Goal: Information Seeking & Learning: Learn about a topic

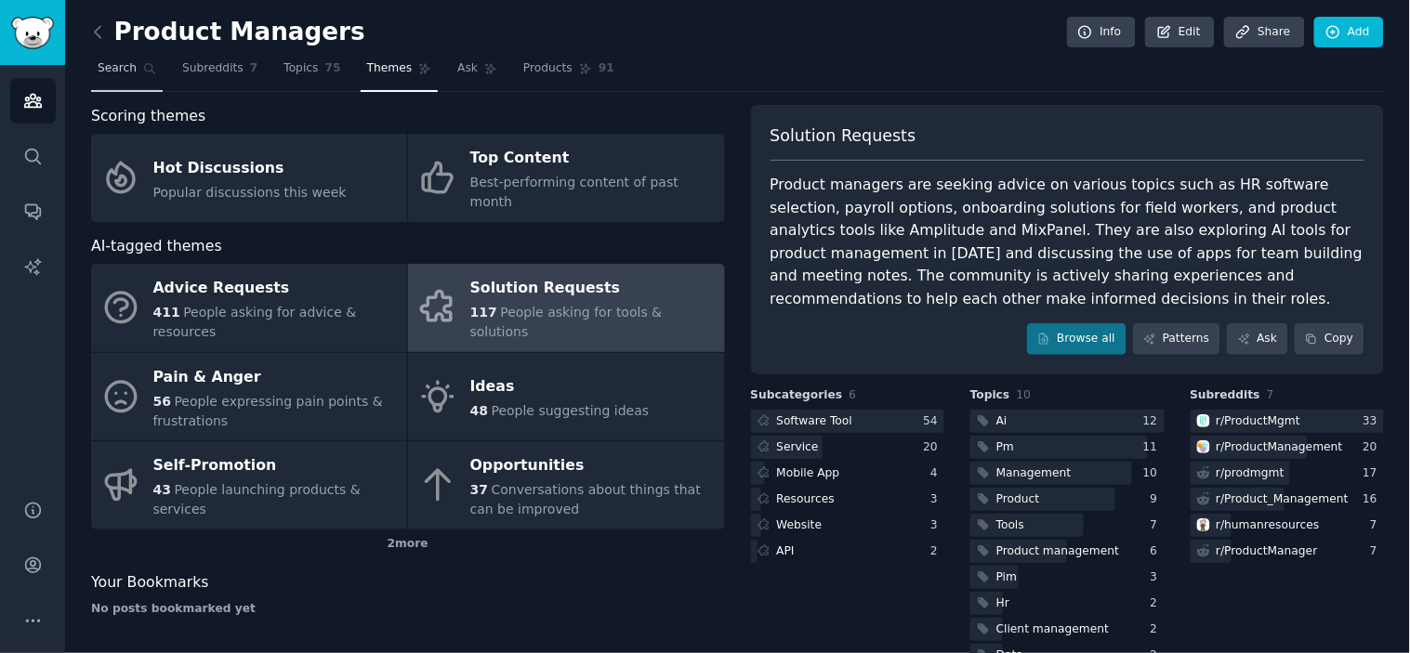
click at [119, 72] on span "Search" at bounding box center [117, 68] width 39 height 17
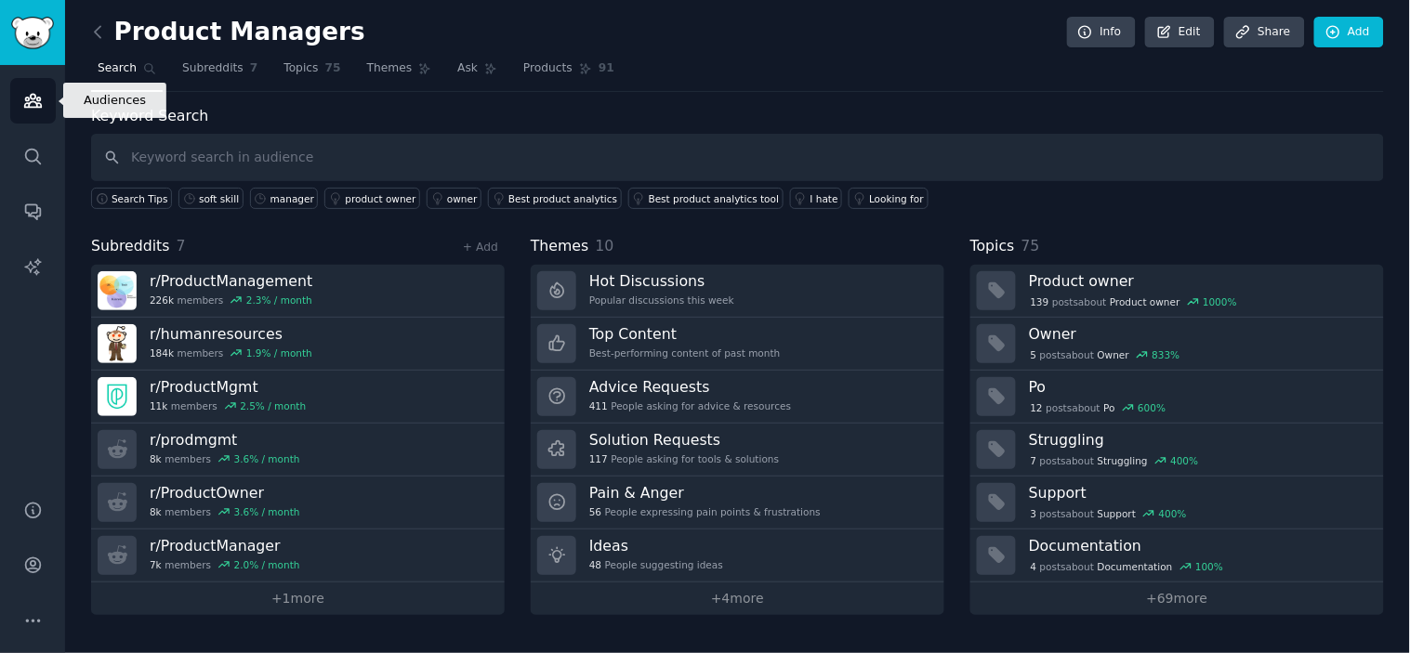
click at [31, 97] on icon "Sidebar" at bounding box center [33, 101] width 20 height 20
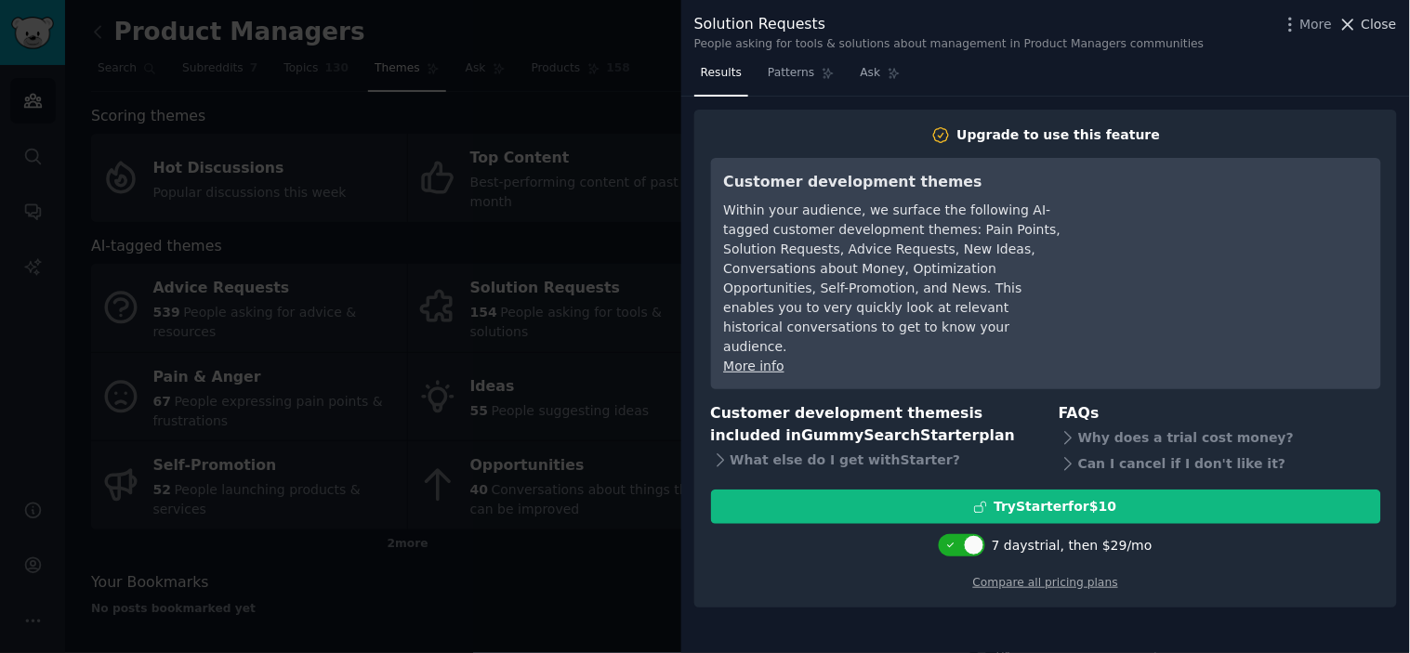
click at [1354, 21] on icon at bounding box center [1348, 25] width 20 height 20
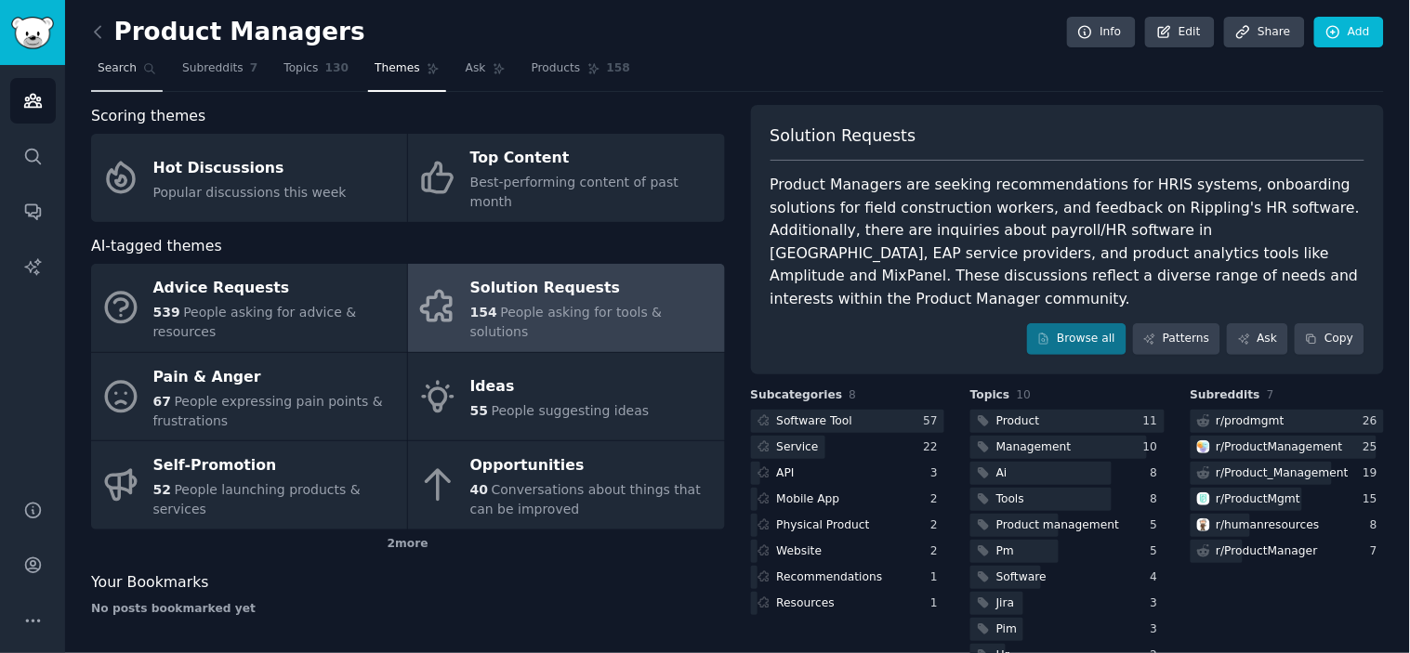
click at [119, 69] on span "Search" at bounding box center [117, 68] width 39 height 17
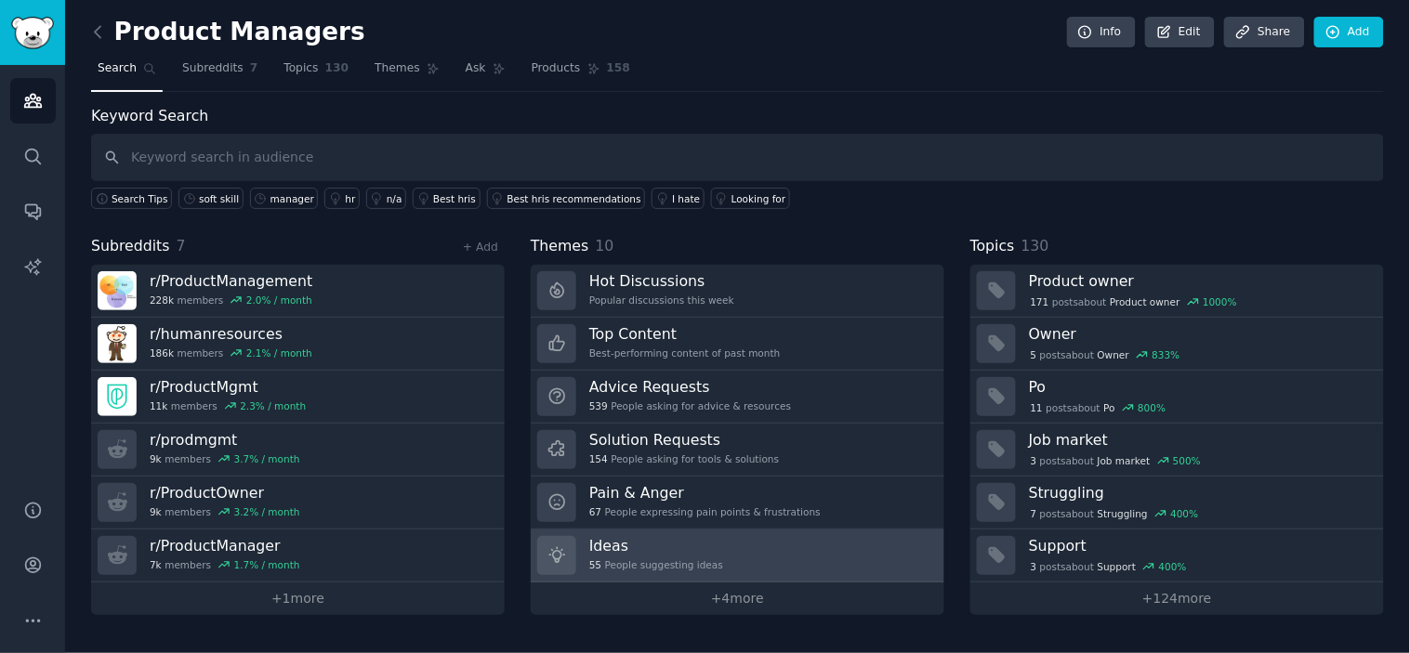
click at [674, 559] on div "55 People suggesting ideas" at bounding box center [656, 565] width 134 height 13
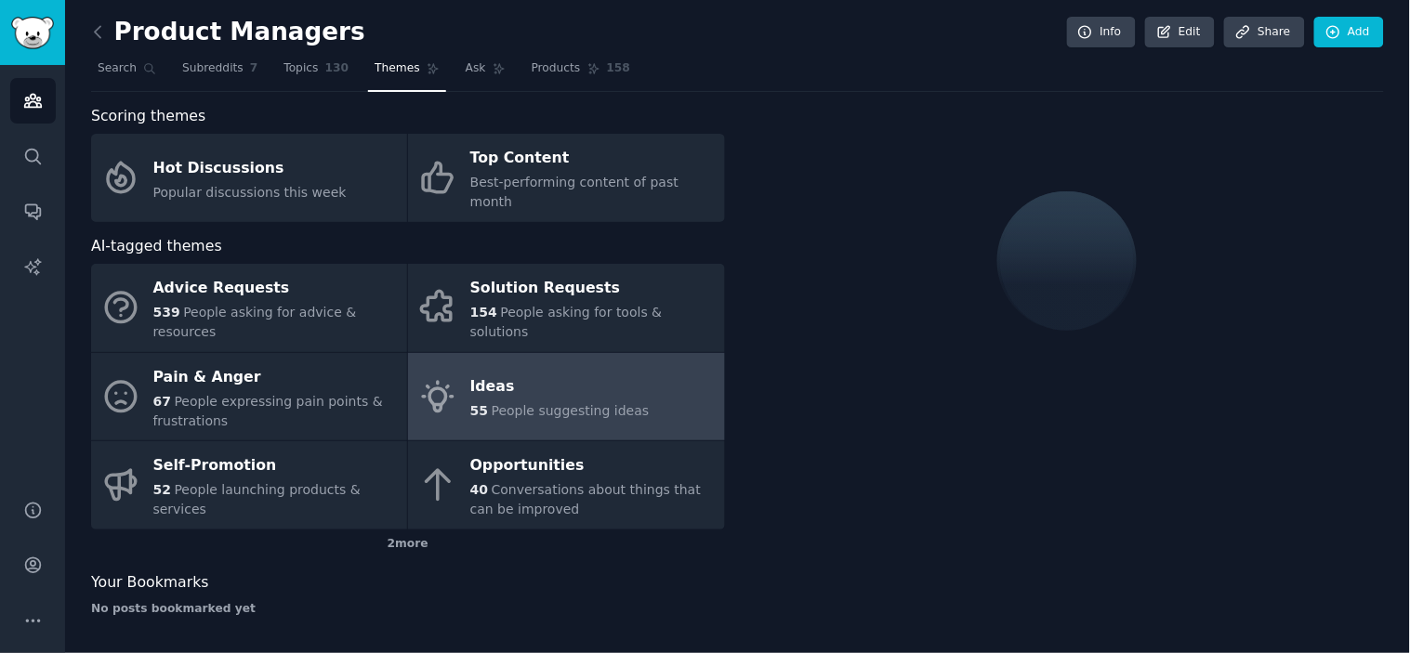
click at [620, 373] on div "Ideas" at bounding box center [559, 388] width 179 height 30
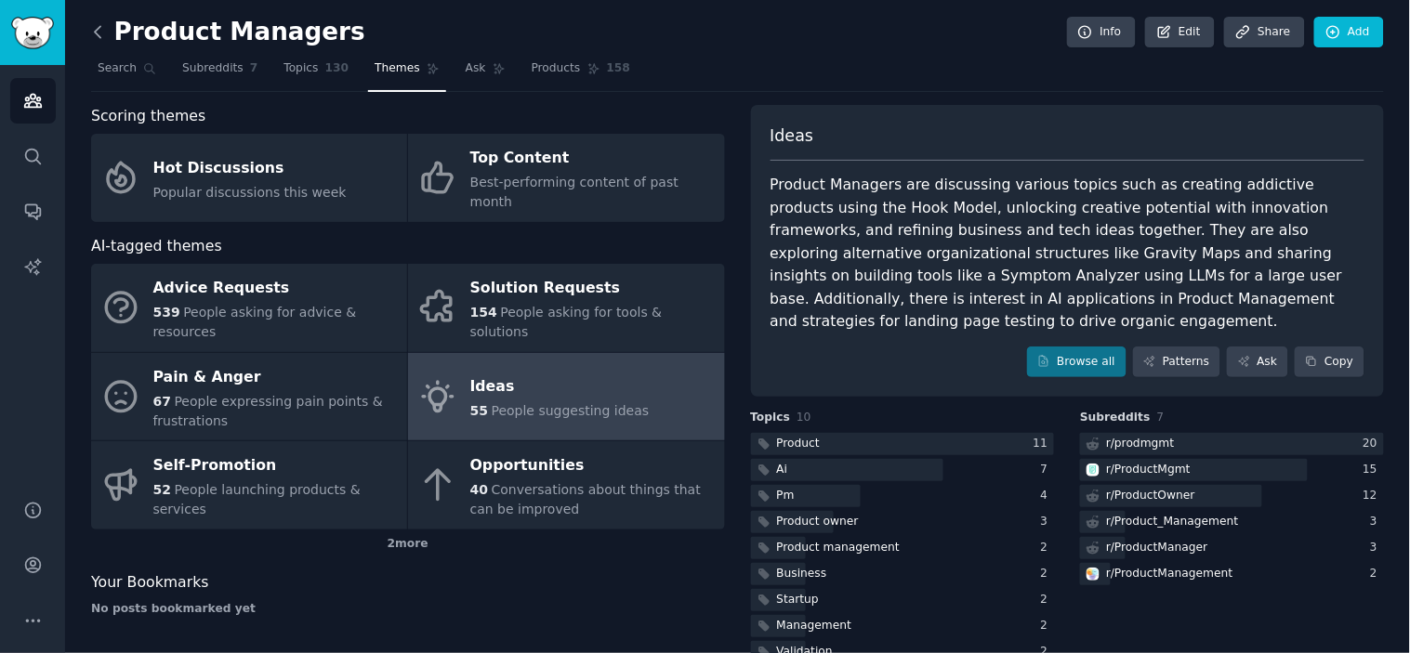
click at [96, 33] on icon at bounding box center [98, 32] width 20 height 20
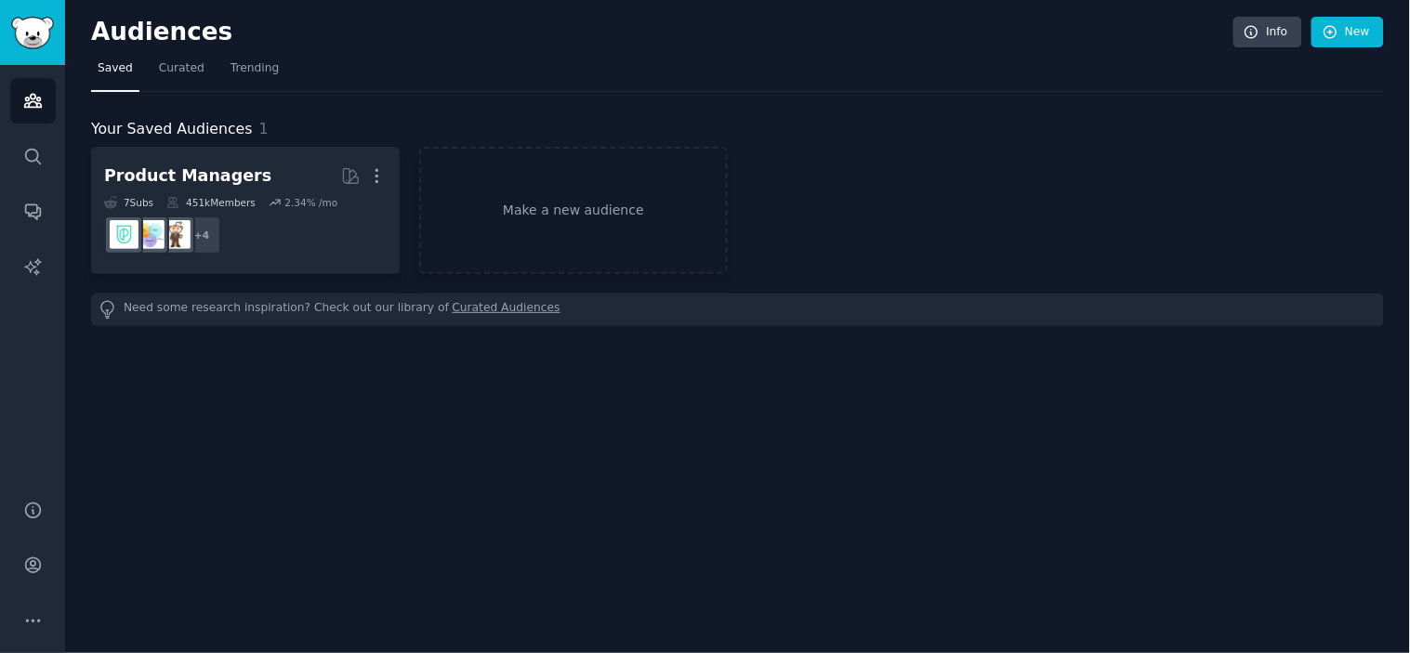
click at [167, 48] on div "Audiences Info New" at bounding box center [737, 36] width 1293 height 38
click at [34, 151] on icon "Sidebar" at bounding box center [32, 156] width 15 height 15
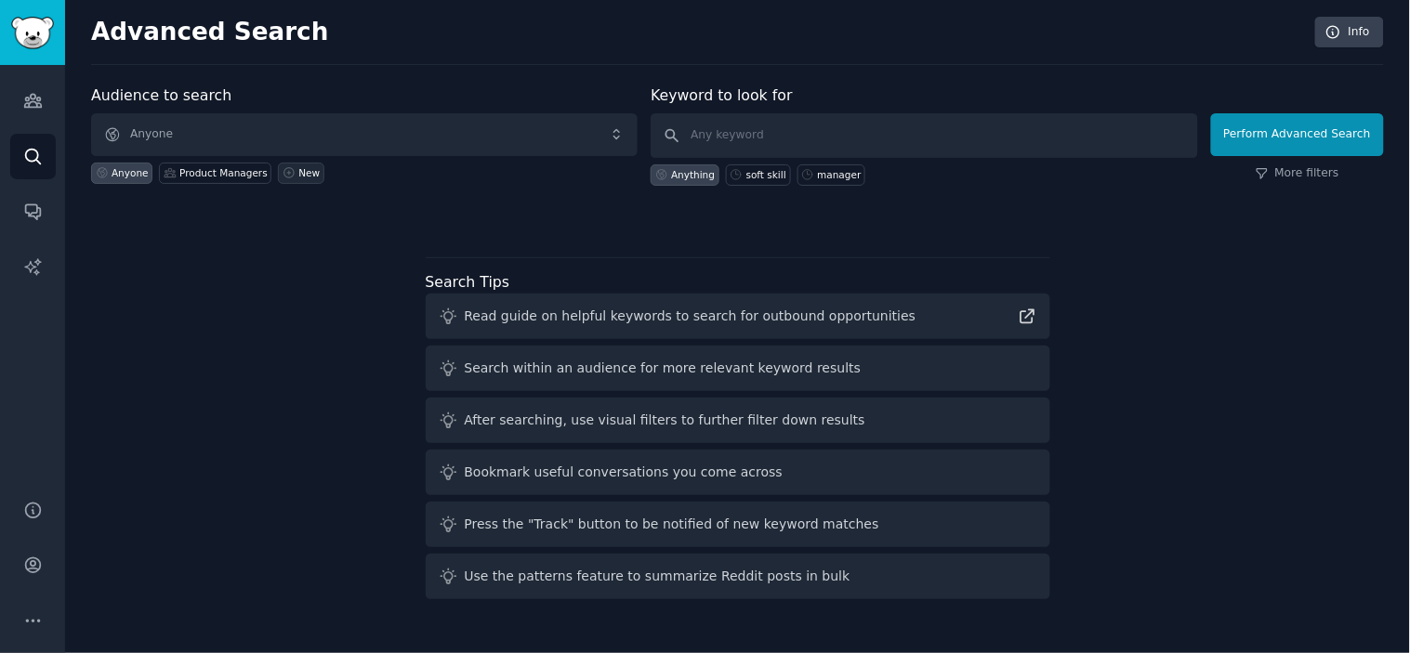
click at [301, 175] on div "New" at bounding box center [308, 172] width 21 height 13
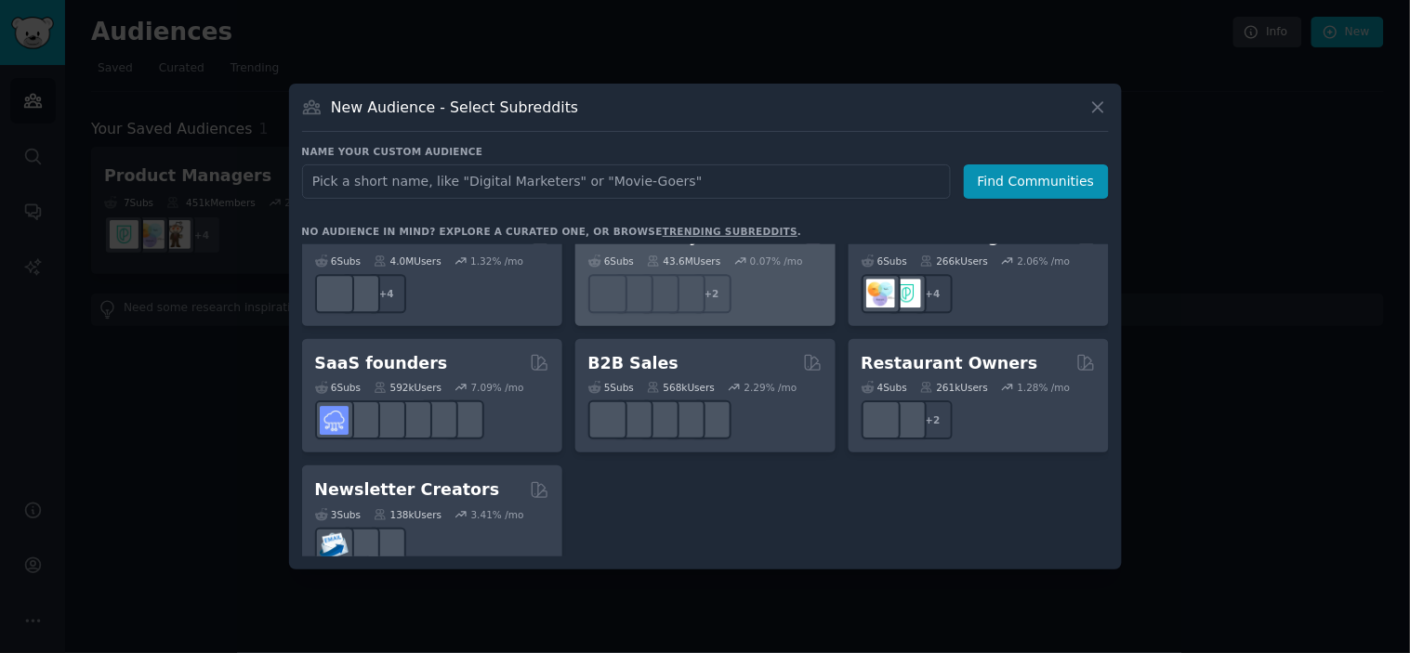
scroll to position [1244, 0]
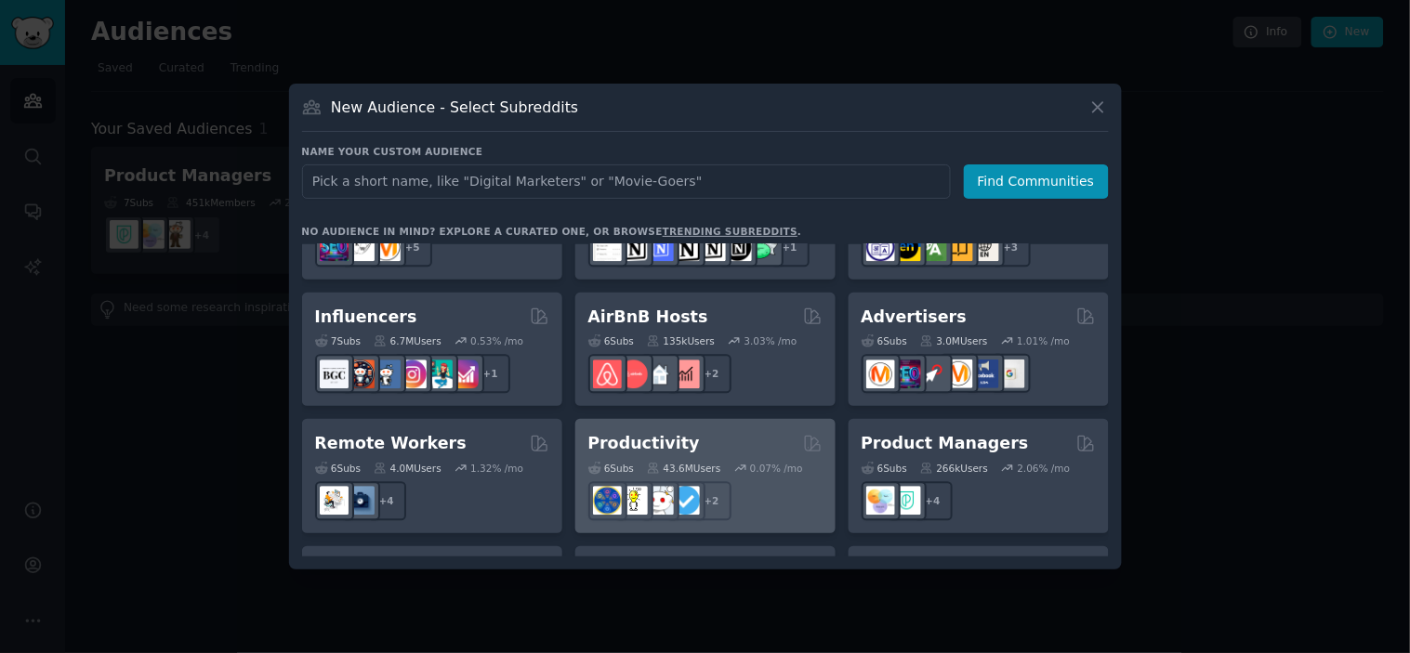
click at [722, 432] on div "Productivity" at bounding box center [705, 443] width 234 height 23
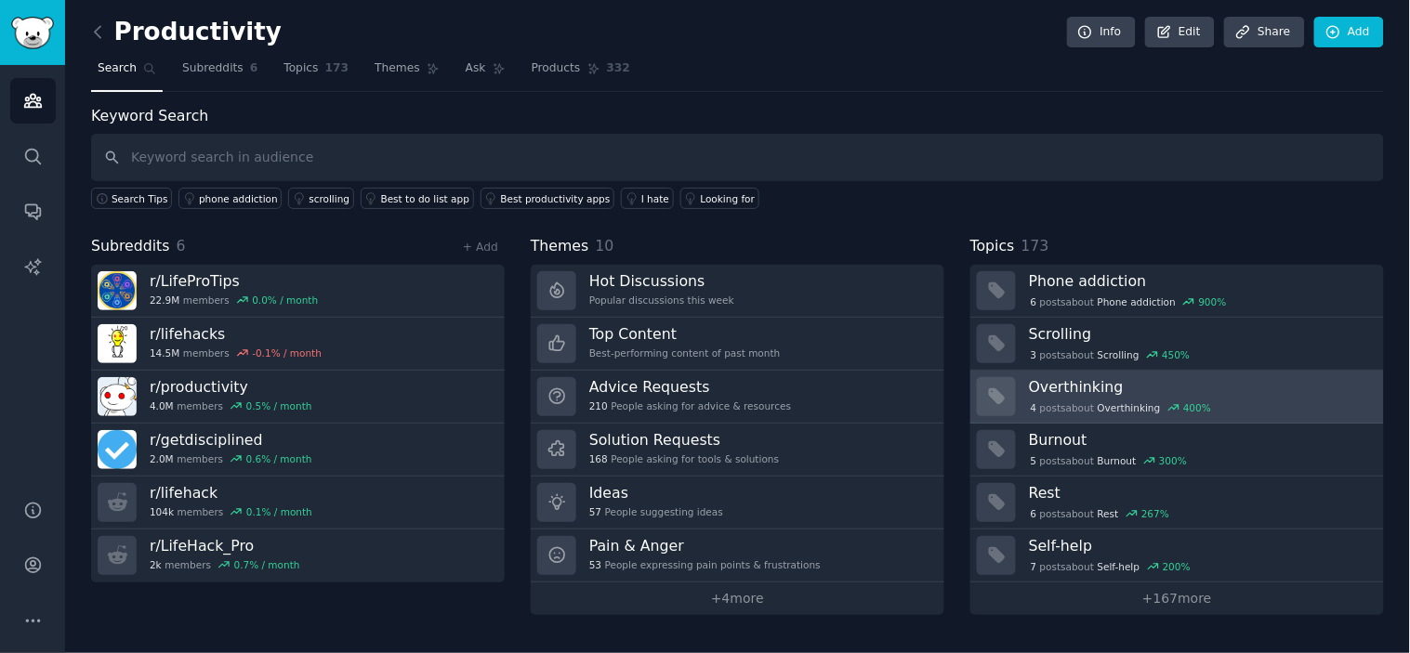
click at [1165, 397] on div "4 post s about Overthinking 400 %" at bounding box center [1200, 407] width 342 height 20
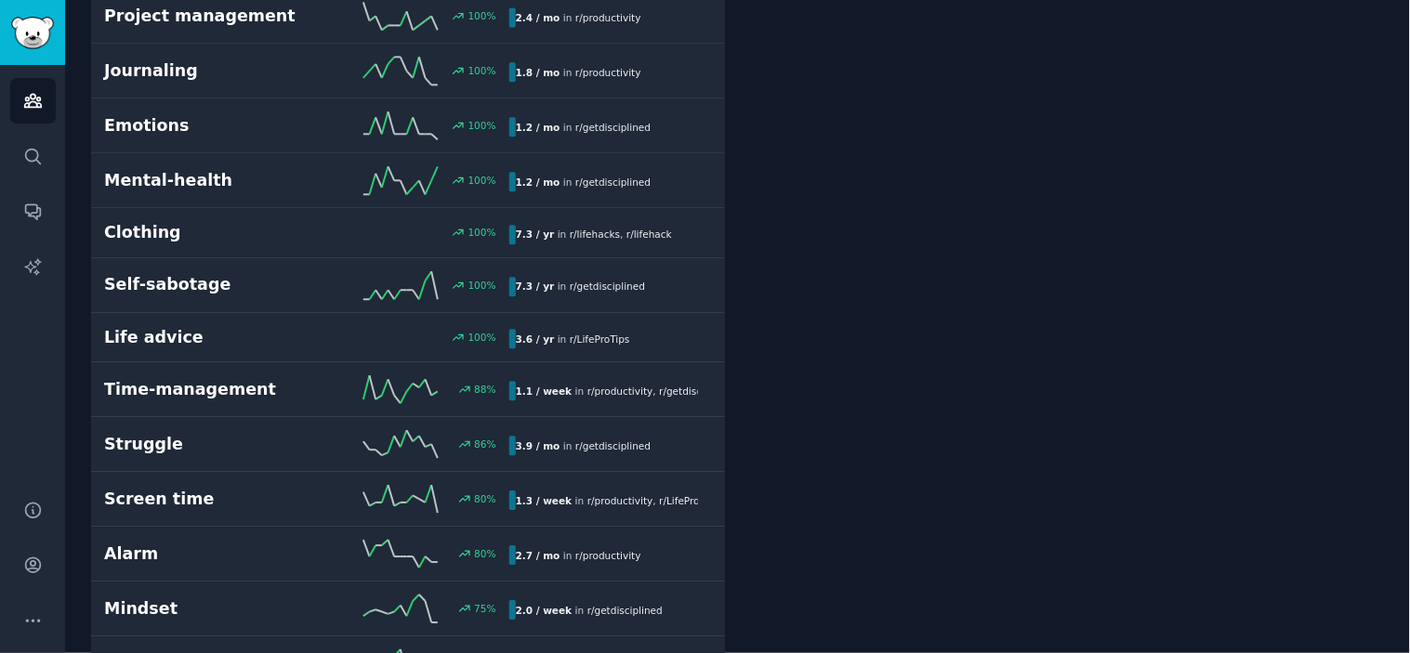
scroll to position [1136, 0]
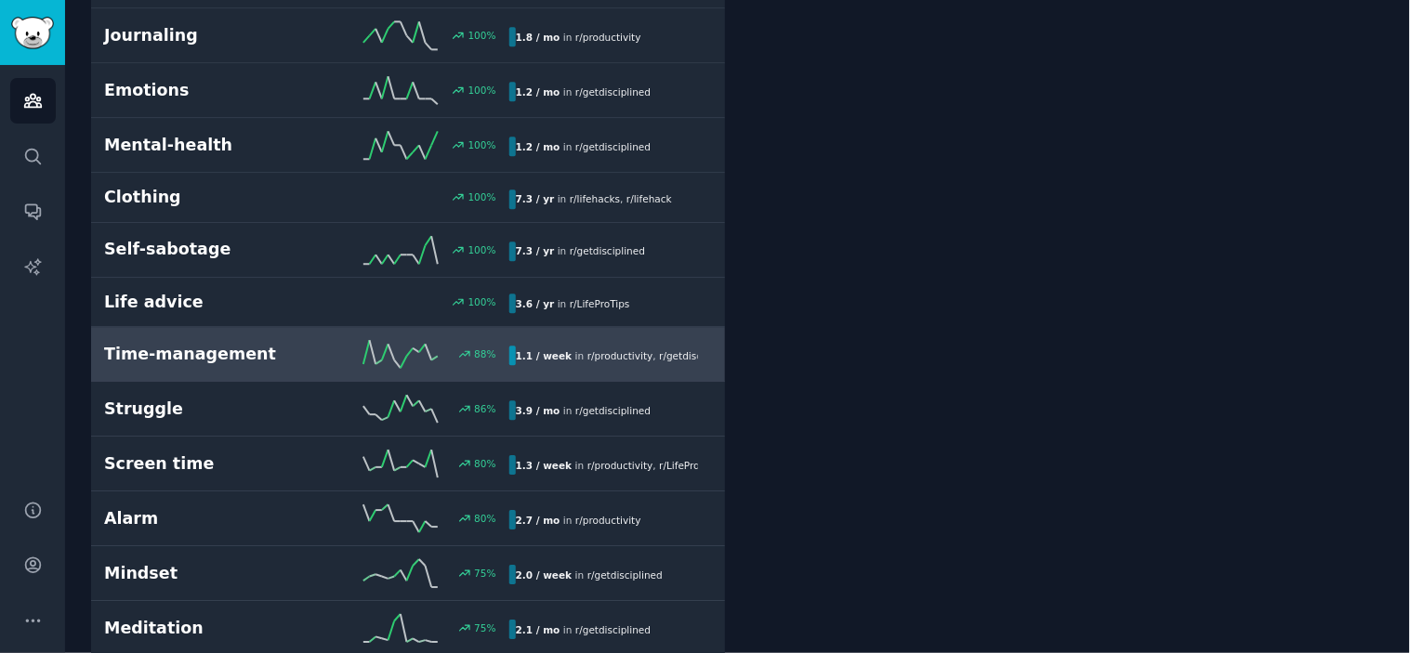
click at [665, 349] on div "Time-management 88 % 1.1 / week in r/ productivity , r/ getdisciplined" at bounding box center [408, 354] width 608 height 28
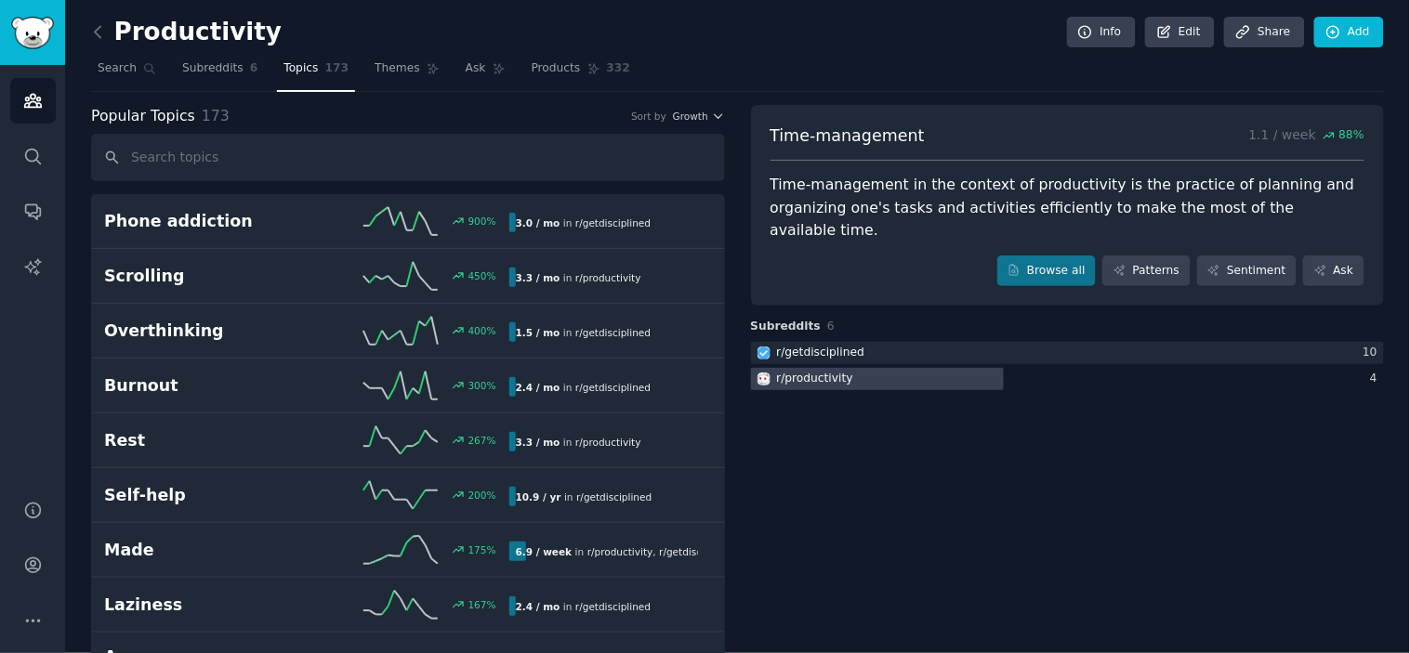
click at [905, 368] on div at bounding box center [878, 379] width 254 height 23
